Goal: Information Seeking & Learning: Compare options

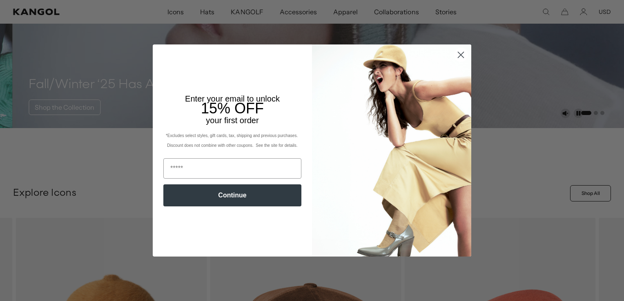
click at [460, 55] on circle "Close dialog" at bounding box center [460, 54] width 13 height 13
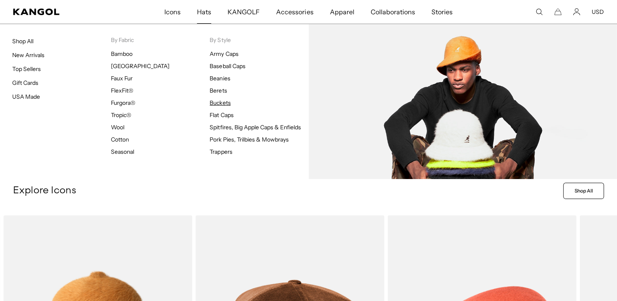
click at [216, 101] on link "Buckets" at bounding box center [220, 102] width 21 height 7
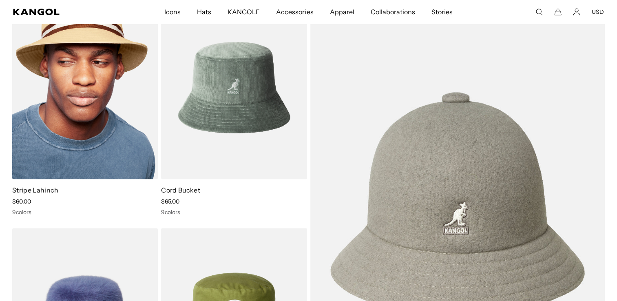
click at [103, 86] on img at bounding box center [85, 87] width 146 height 183
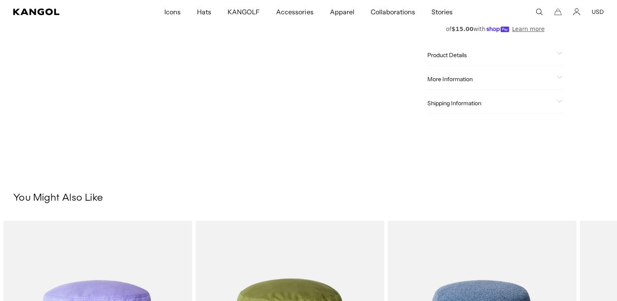
scroll to position [264, 0]
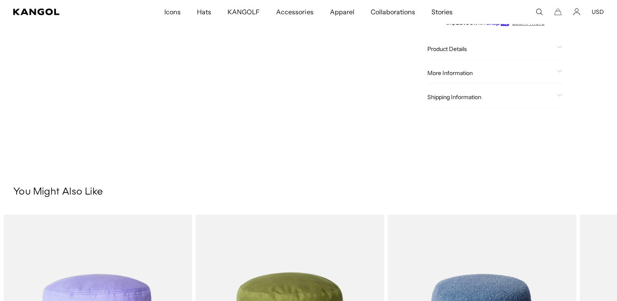
click at [477, 51] on span "Product Details" at bounding box center [491, 48] width 126 height 7
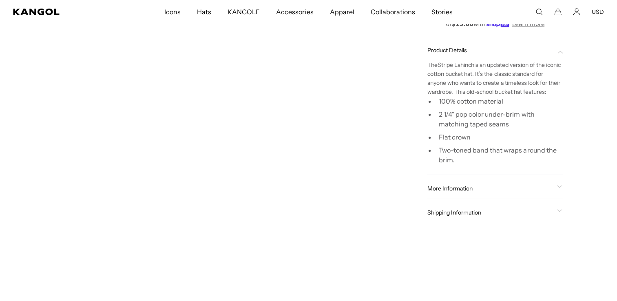
scroll to position [0, 0]
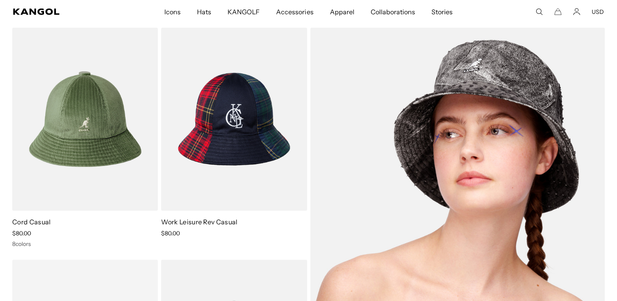
click at [418, 119] on img at bounding box center [458, 235] width 295 height 415
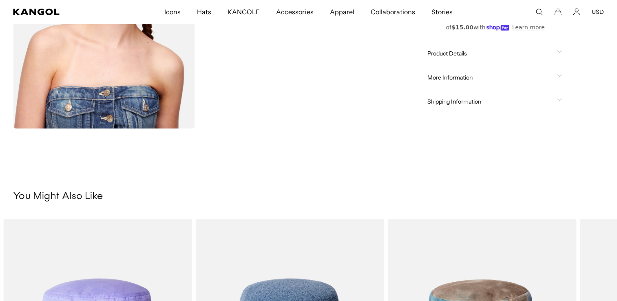
scroll to position [0, 168]
click at [463, 53] on span "Product Details" at bounding box center [491, 53] width 126 height 7
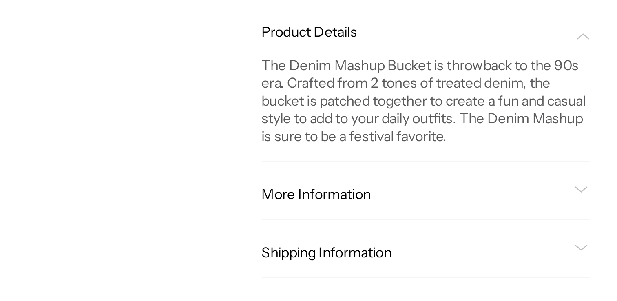
scroll to position [0, 0]
click at [495, 131] on span "More Information" at bounding box center [491, 134] width 126 height 7
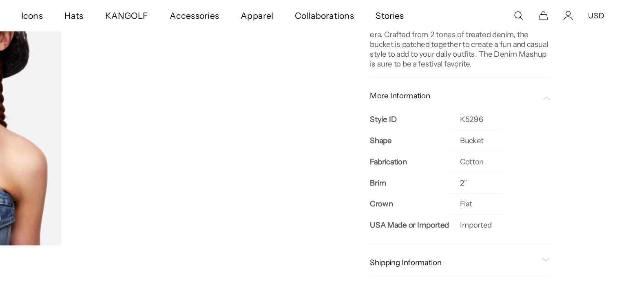
scroll to position [0, 168]
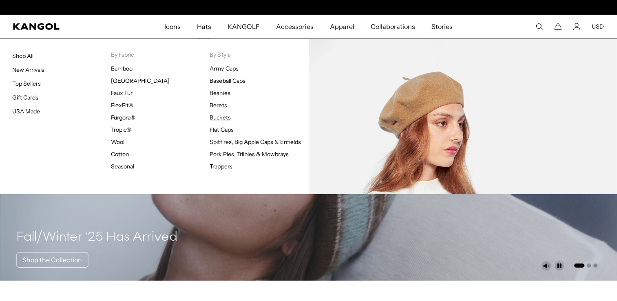
scroll to position [0, 168]
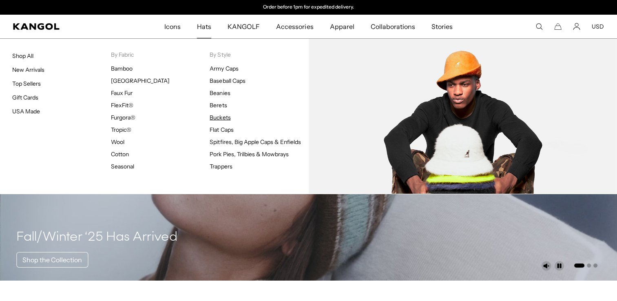
click at [220, 114] on link "Buckets" at bounding box center [220, 117] width 21 height 7
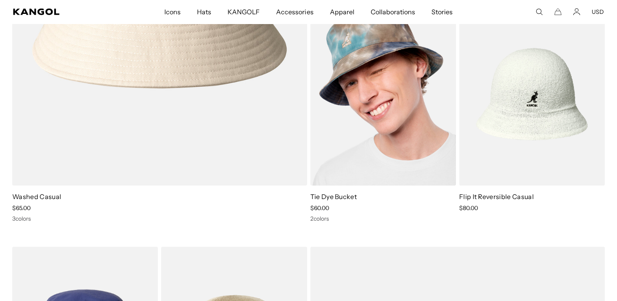
click at [370, 109] on img at bounding box center [384, 94] width 146 height 183
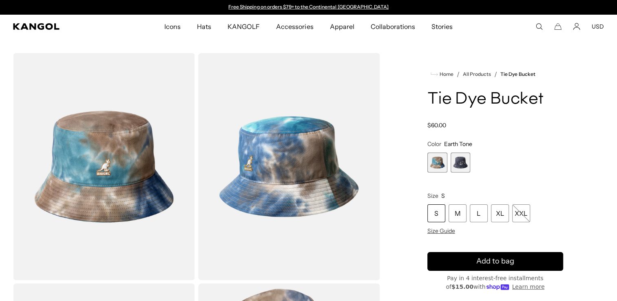
click at [462, 162] on span "2 of 2" at bounding box center [461, 163] width 20 height 20
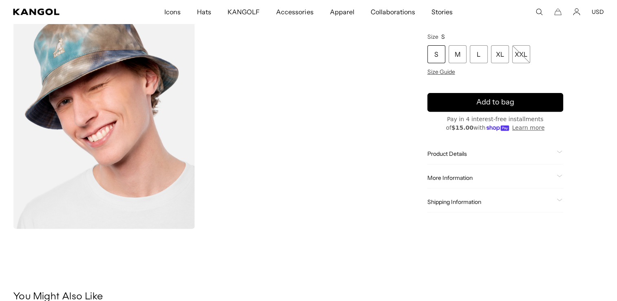
scroll to position [282, 0]
click at [445, 178] on span "More Information" at bounding box center [491, 177] width 126 height 7
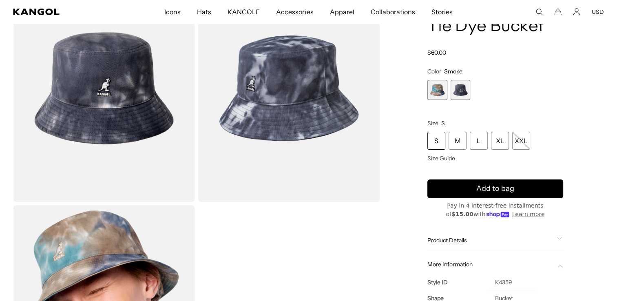
scroll to position [0, 168]
click at [438, 88] on span "1 of 2" at bounding box center [438, 90] width 20 height 20
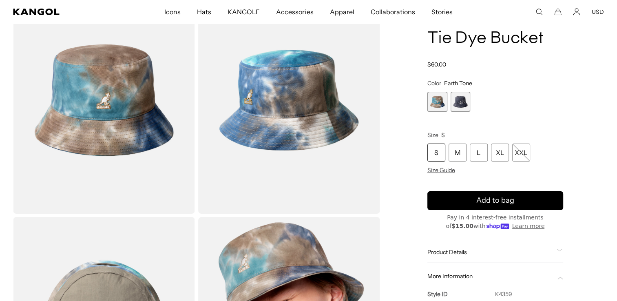
scroll to position [0, 168]
click at [460, 102] on span "2 of 2" at bounding box center [461, 102] width 20 height 20
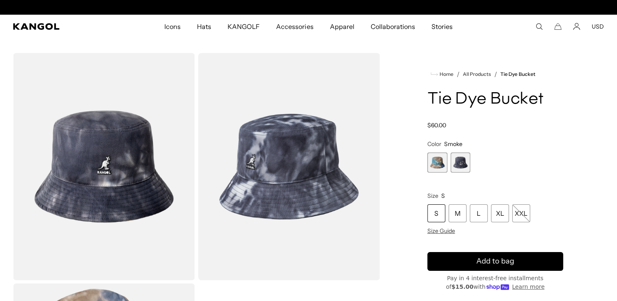
scroll to position [0, 168]
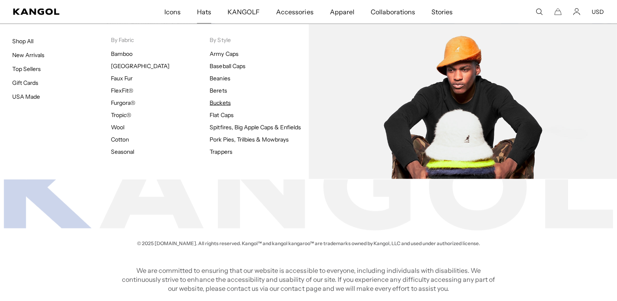
click at [222, 104] on link "Buckets" at bounding box center [220, 102] width 21 height 7
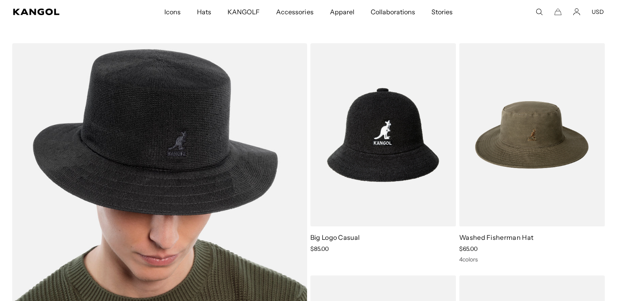
click at [126, 83] on img at bounding box center [159, 256] width 295 height 426
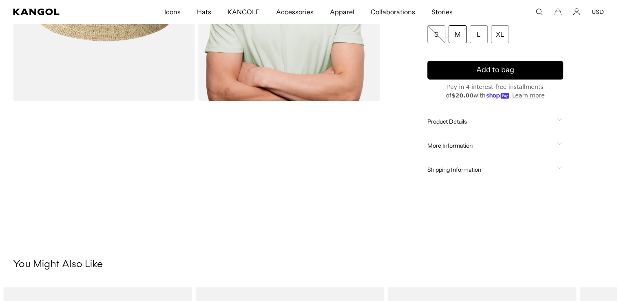
scroll to position [0, 168]
click at [453, 151] on div "More Information Style ID K3761 Shape BUCKET Fabrication BAMBOO USA Made or Imp…" at bounding box center [496, 145] width 136 height 21
click at [456, 143] on span "More Information" at bounding box center [491, 145] width 126 height 7
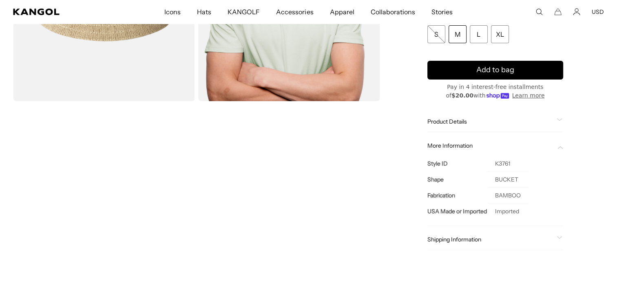
scroll to position [0, 0]
click at [462, 122] on span "Product Details" at bounding box center [491, 121] width 126 height 7
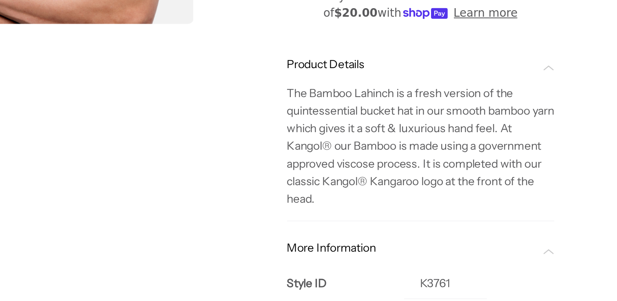
scroll to position [0, 168]
click at [464, 273] on span "More Information" at bounding box center [491, 273] width 126 height 7
click at [464, 272] on span "More Information" at bounding box center [491, 273] width 126 height 7
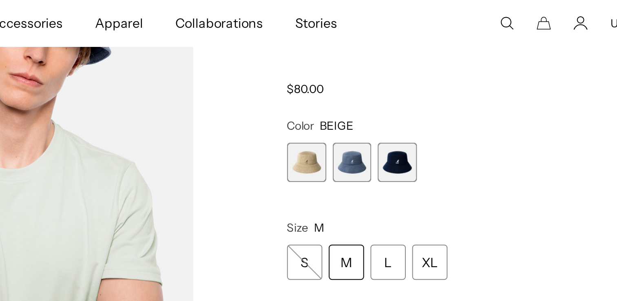
scroll to position [0, 0]
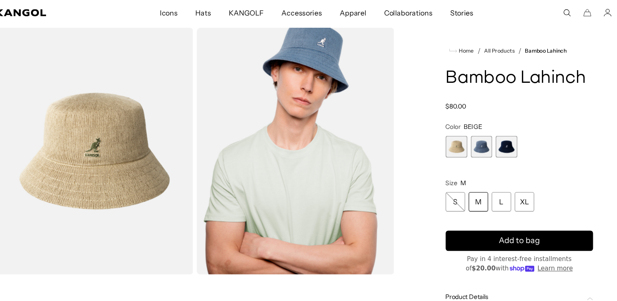
click at [489, 135] on span "3 of 3" at bounding box center [484, 135] width 20 height 20
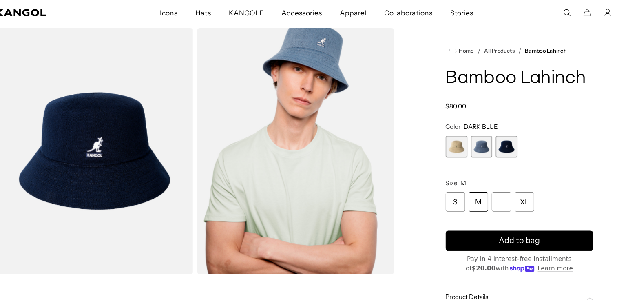
click at [466, 135] on span "2 of 3" at bounding box center [461, 135] width 20 height 20
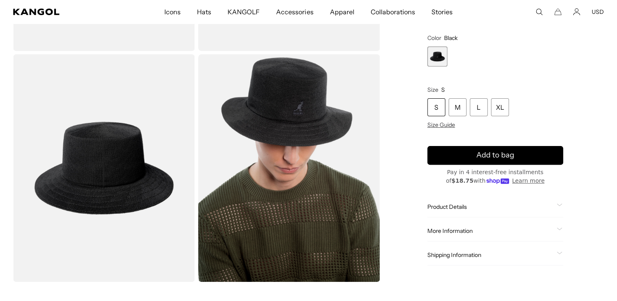
scroll to position [230, 0]
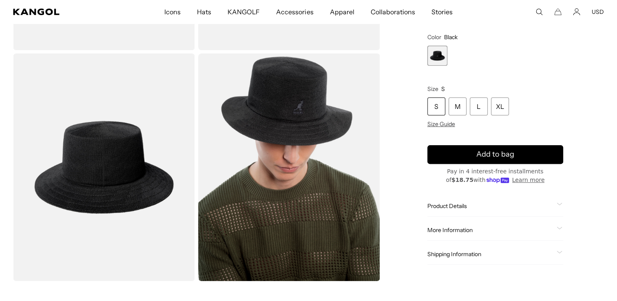
click at [437, 202] on span "Product Details" at bounding box center [491, 205] width 126 height 7
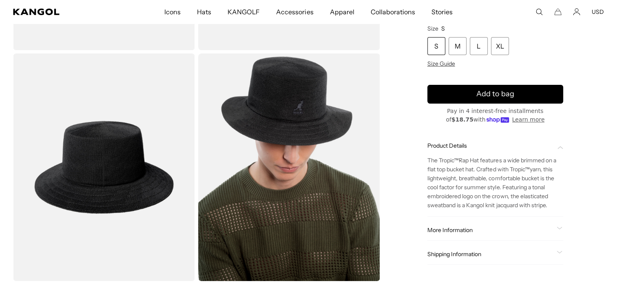
scroll to position [0, 168]
click at [464, 233] on span "More Information" at bounding box center [491, 229] width 126 height 7
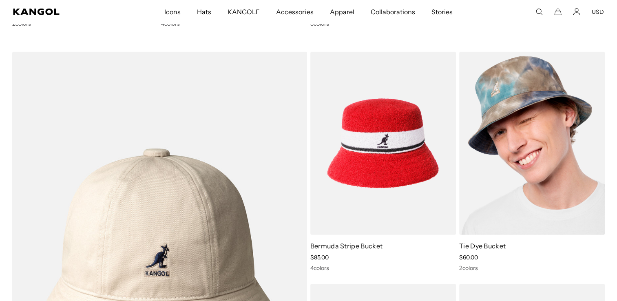
scroll to position [0, 168]
click at [525, 162] on img at bounding box center [533, 143] width 146 height 183
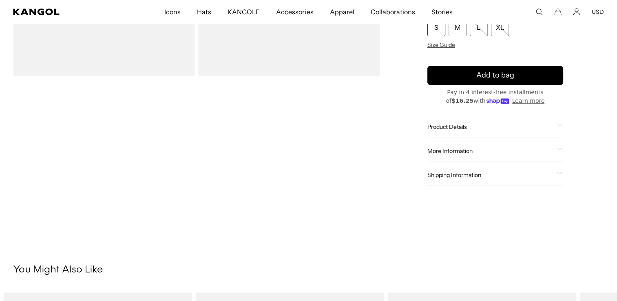
click at [456, 123] on span "Product Details" at bounding box center [491, 126] width 126 height 7
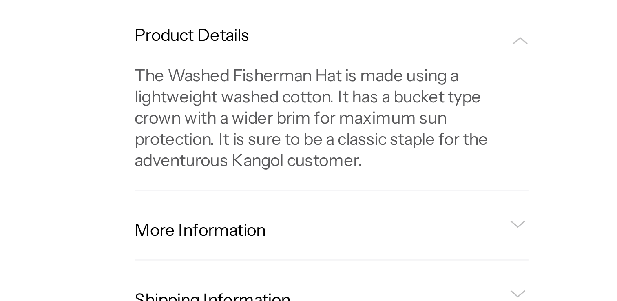
scroll to position [204, 0]
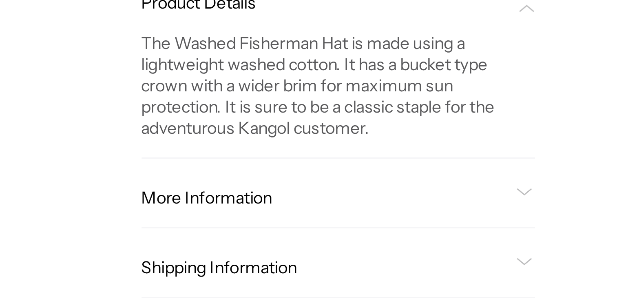
click at [546, 191] on span "More Information" at bounding box center [491, 194] width 126 height 7
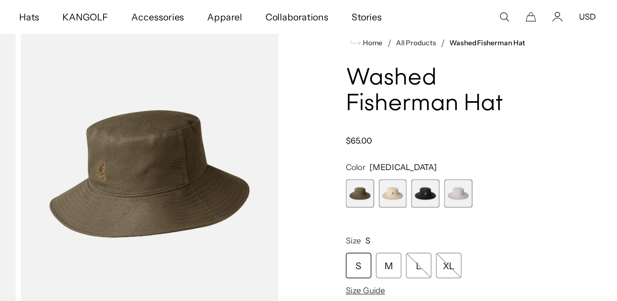
scroll to position [0, 0]
click at [459, 134] on span "2 of 4" at bounding box center [461, 137] width 20 height 20
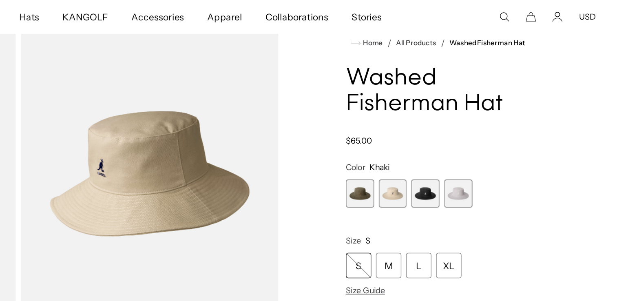
click at [481, 134] on span "3 of 4" at bounding box center [484, 137] width 20 height 20
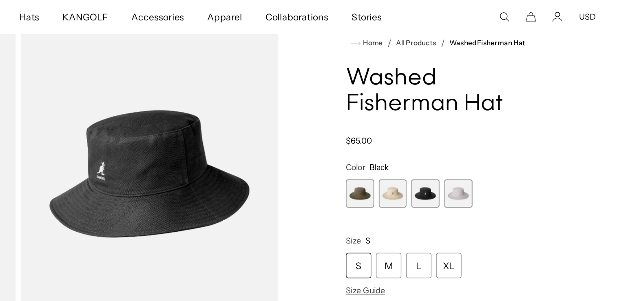
scroll to position [0, 168]
click at [504, 135] on span "4 of 4" at bounding box center [507, 137] width 20 height 20
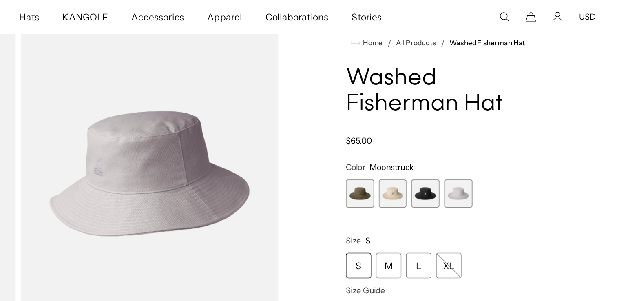
click at [439, 131] on span "1 of 4" at bounding box center [438, 137] width 20 height 20
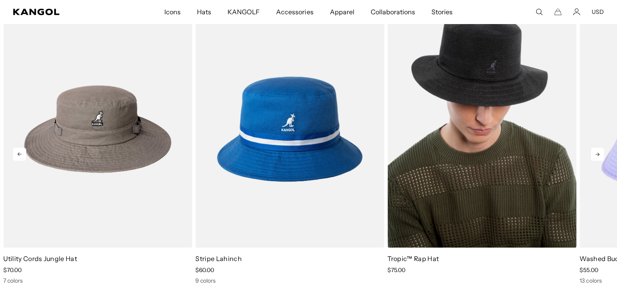
click at [480, 119] on img "3 of 5" at bounding box center [482, 129] width 189 height 237
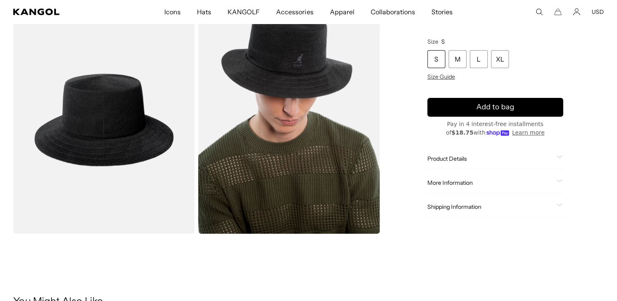
scroll to position [278, 0]
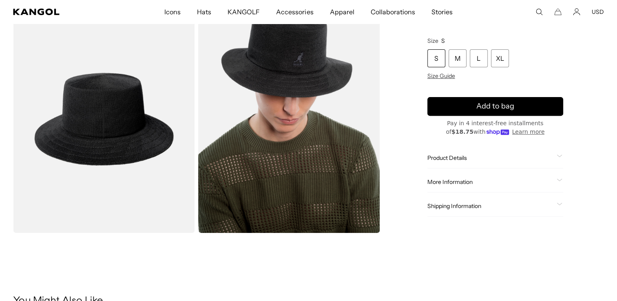
click at [445, 177] on div "More Information Style ID K3314ST Shape Bucket Fabrication Tropic Brim 2 3/8" […" at bounding box center [496, 182] width 136 height 21
click at [446, 181] on span "More Information" at bounding box center [491, 181] width 126 height 7
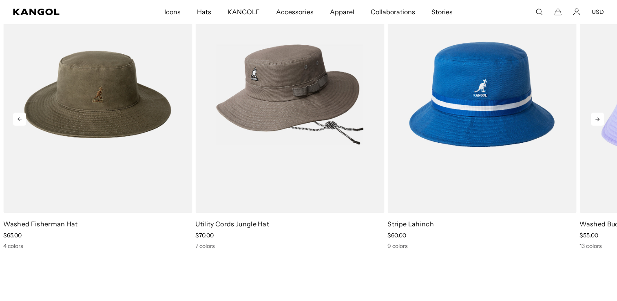
scroll to position [0, 0]
click at [303, 101] on img "2 of 5" at bounding box center [289, 94] width 189 height 237
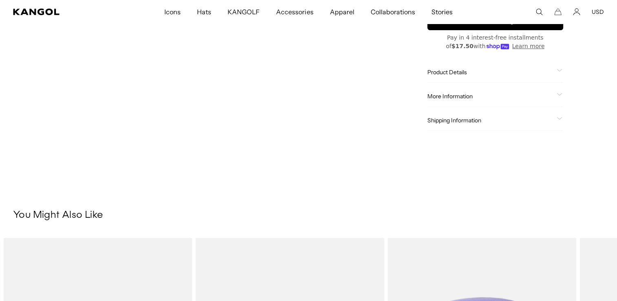
scroll to position [0, 168]
click at [459, 98] on span "More Information" at bounding box center [491, 96] width 126 height 7
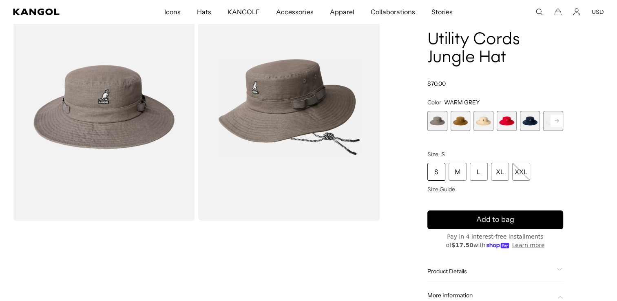
scroll to position [59, 0]
click at [463, 123] on span "2 of 7" at bounding box center [461, 121] width 20 height 20
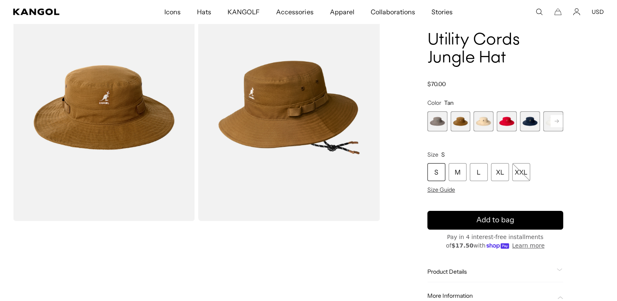
click at [509, 122] on span "4 of 7" at bounding box center [507, 121] width 20 height 20
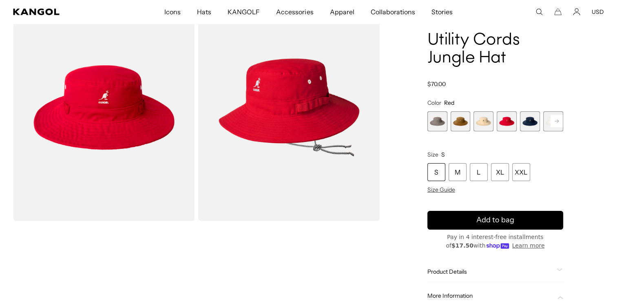
scroll to position [0, 168]
click at [525, 123] on span "5 of 7" at bounding box center [530, 121] width 20 height 20
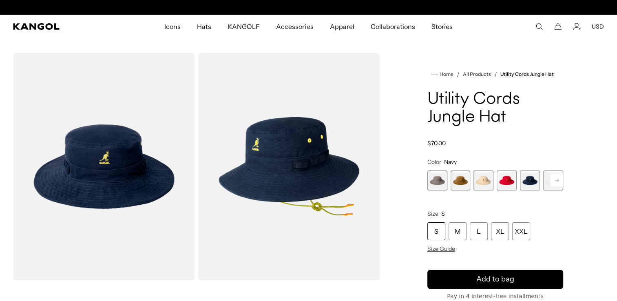
scroll to position [0, 168]
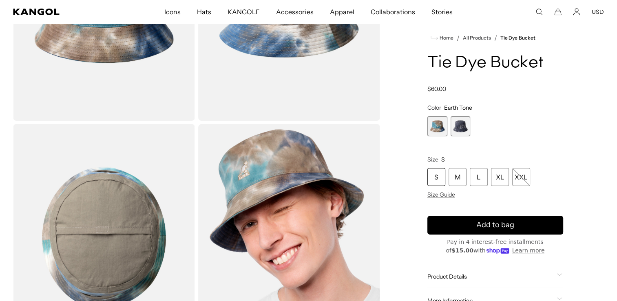
click at [462, 122] on span "2 of 2" at bounding box center [461, 126] width 20 height 20
